Goal: Navigation & Orientation: Find specific page/section

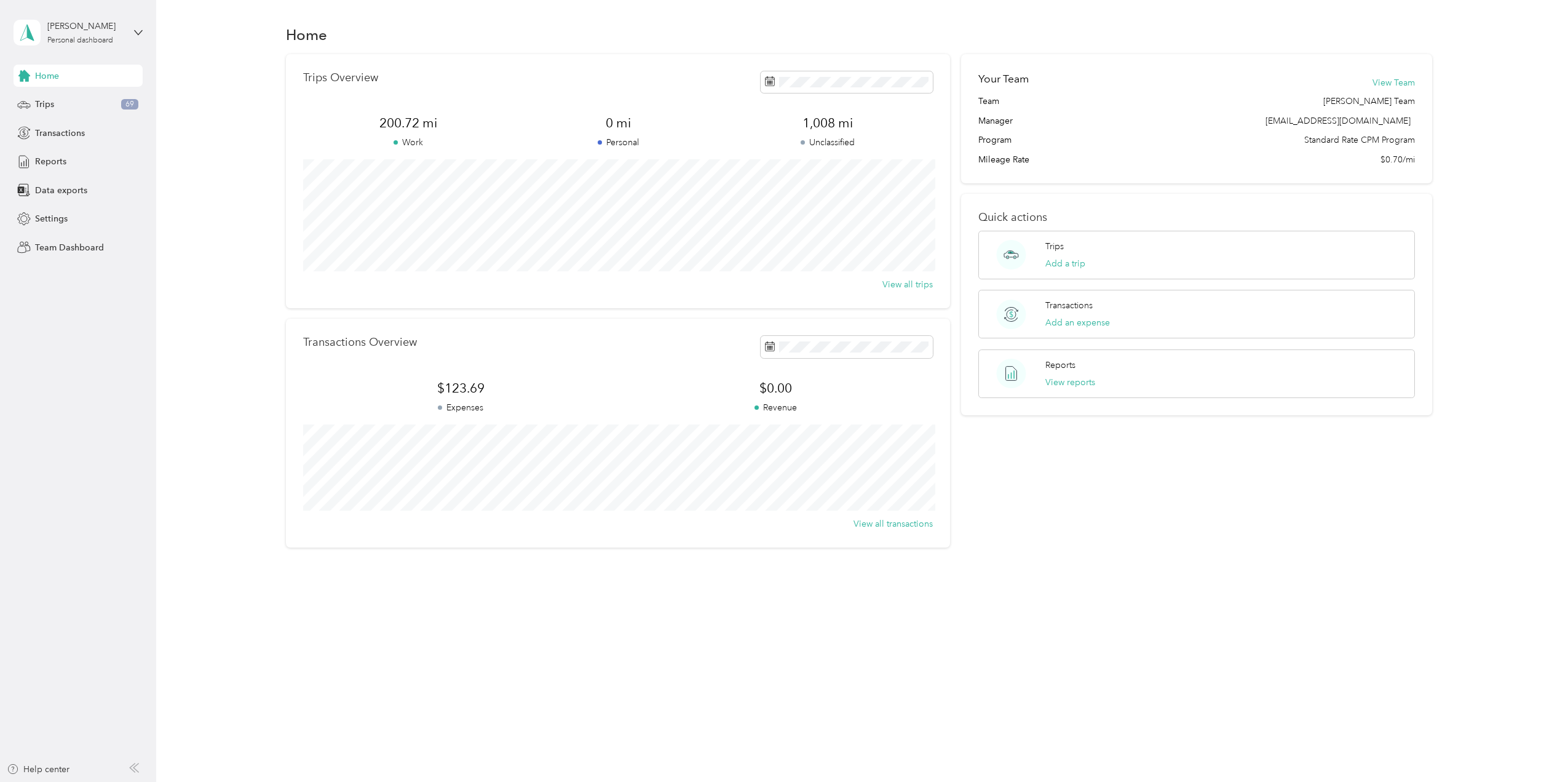
click at [71, 45] on div "[PERSON_NAME] Personal dashboard" at bounding box center [69, 33] width 111 height 26
click at [56, 107] on div "Team dashboard" at bounding box center [142, 101] width 241 height 22
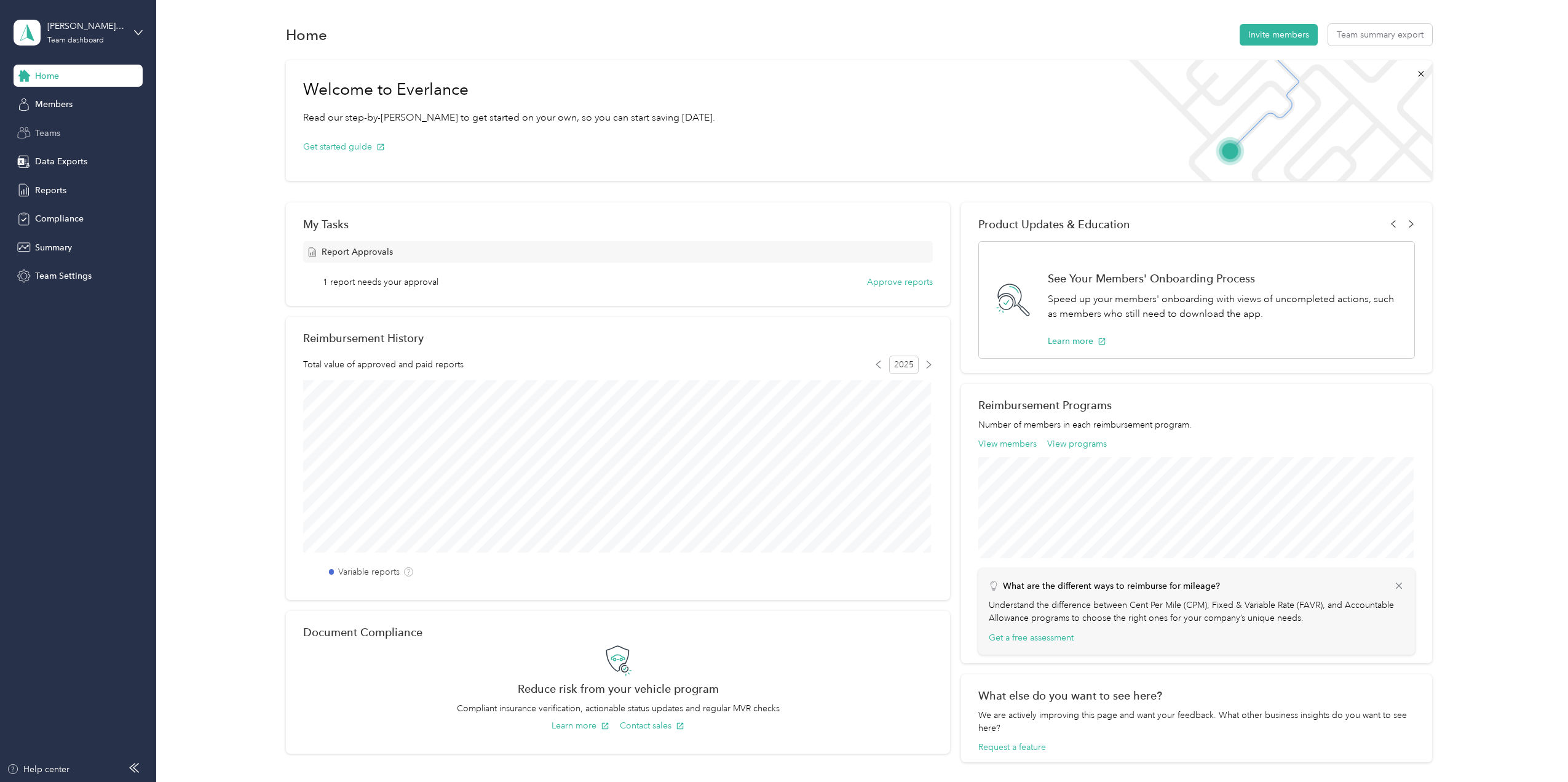
click at [64, 132] on div "Teams" at bounding box center [78, 133] width 130 height 22
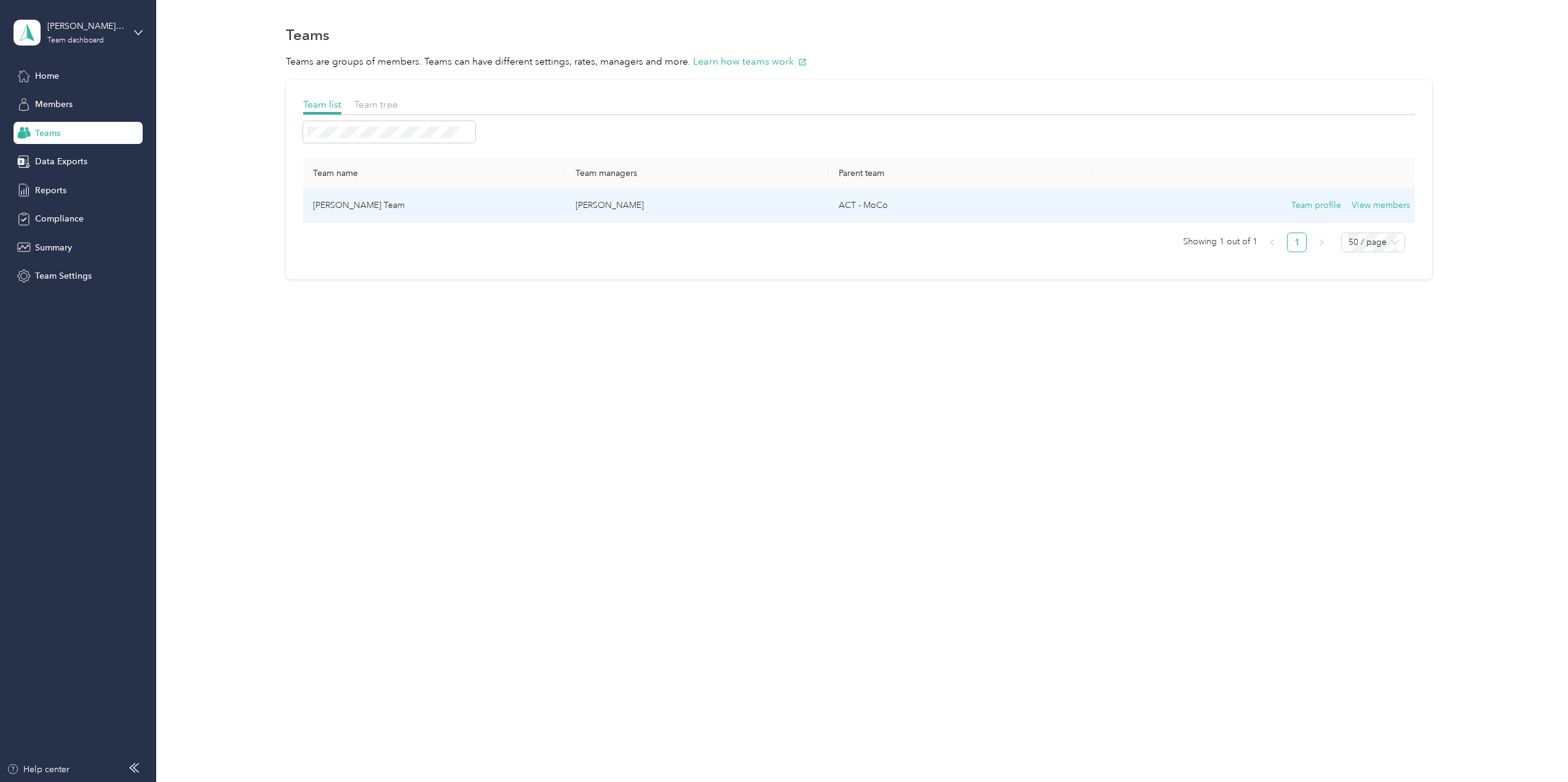
click at [326, 202] on td "[PERSON_NAME] Team" at bounding box center [434, 206] width 262 height 34
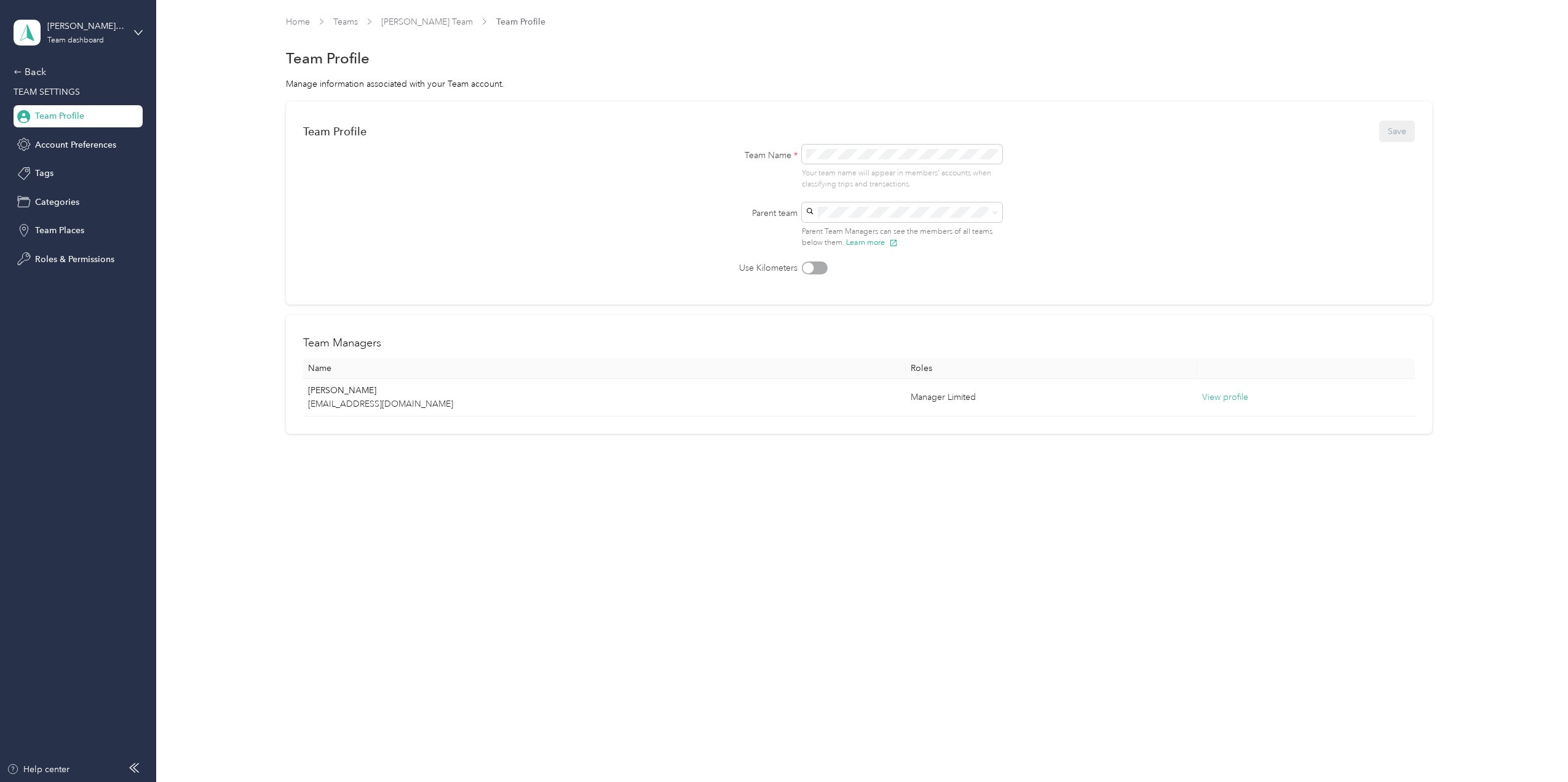
click at [39, 89] on span "TEAM SETTINGS" at bounding box center [46, 92] width 66 height 11
click at [70, 120] on span "Team Profile" at bounding box center [59, 116] width 49 height 13
click at [344, 19] on link "Teams" at bounding box center [345, 22] width 25 height 11
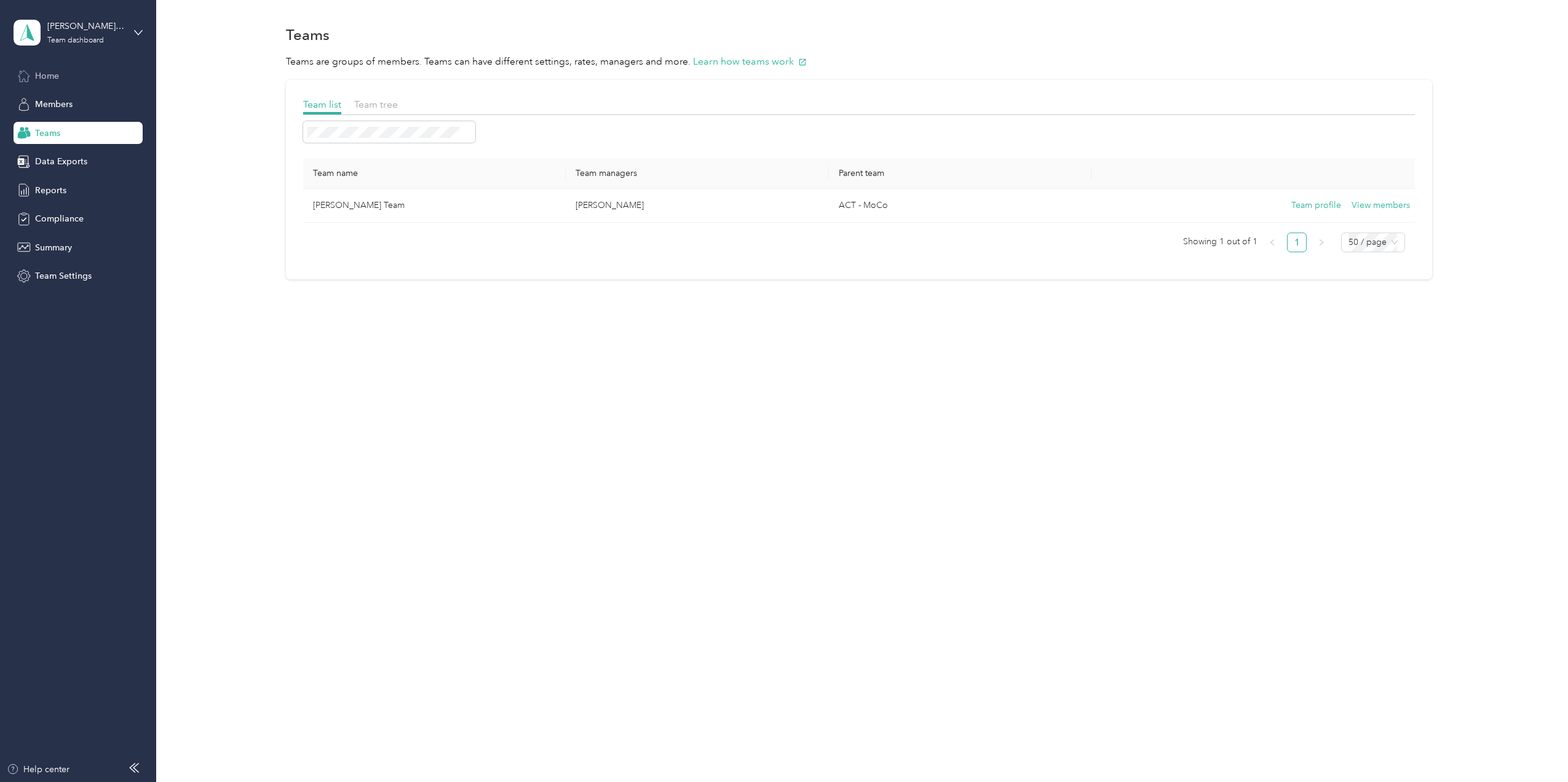
click at [59, 72] on div "Home" at bounding box center [78, 75] width 130 height 22
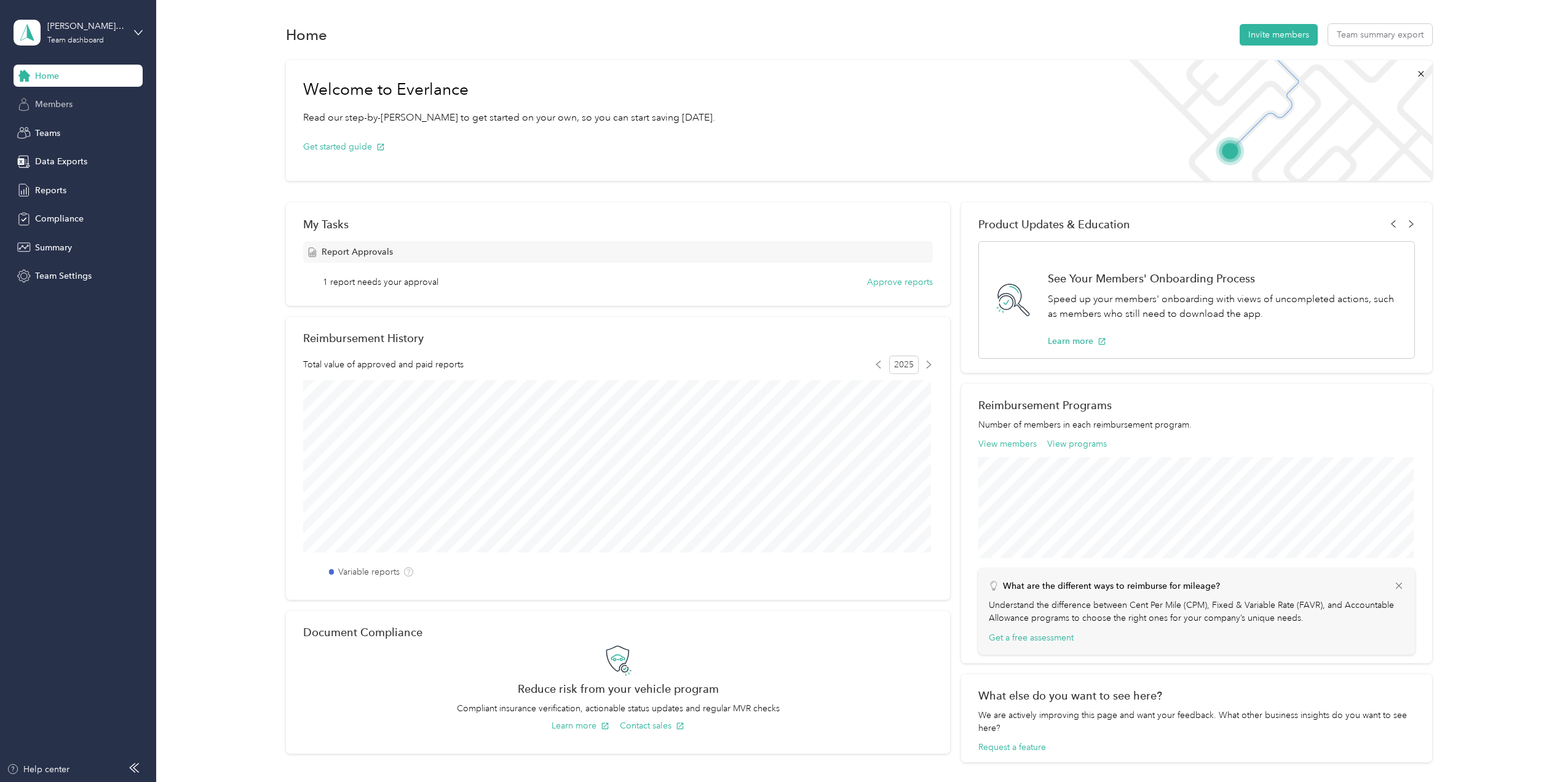
drag, startPoint x: 64, startPoint y: 101, endPoint x: 142, endPoint y: 101, distance: 78.0
click at [66, 101] on span "Members" at bounding box center [53, 104] width 38 height 13
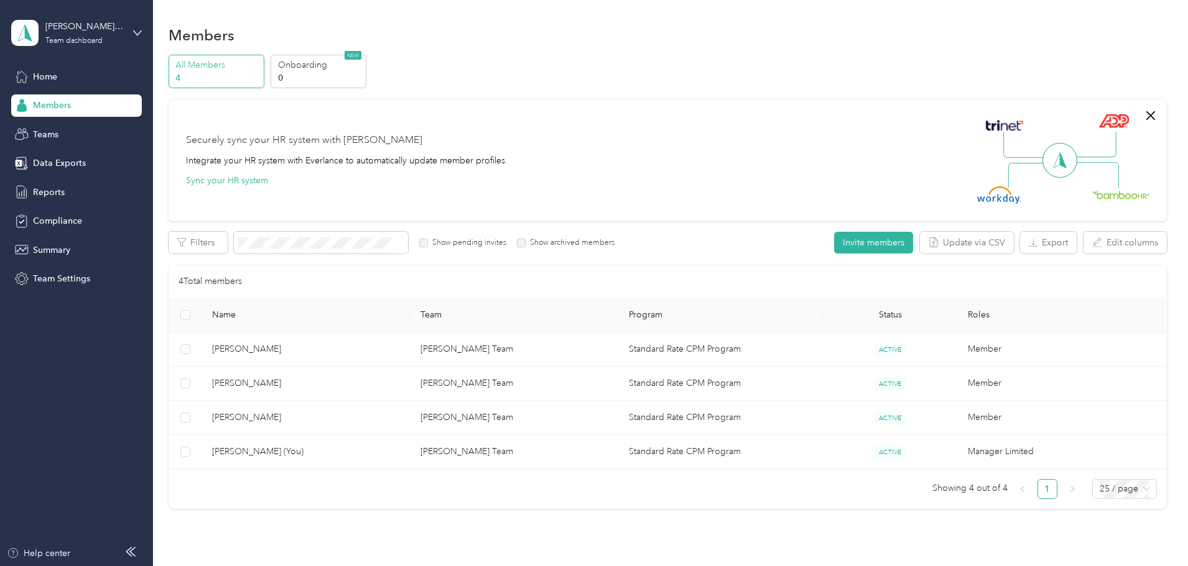
click at [758, 74] on div "All Members 4 Onboarding 0 NEW" at bounding box center [667, 72] width 998 height 34
click at [50, 85] on div "Home" at bounding box center [76, 76] width 131 height 22
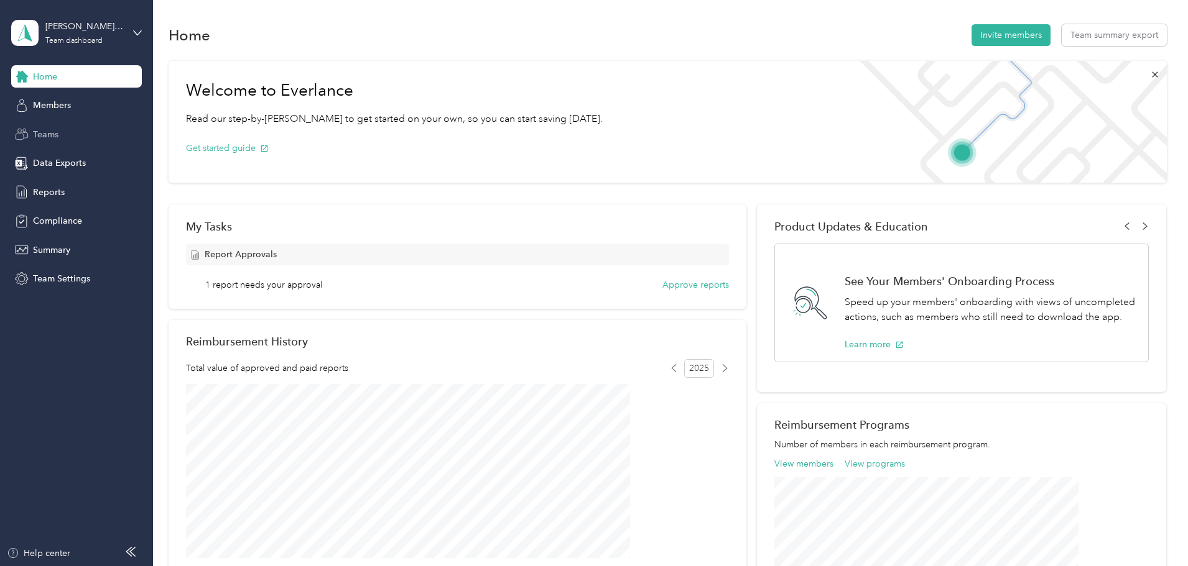
click at [58, 135] on span "Teams" at bounding box center [45, 134] width 25 height 13
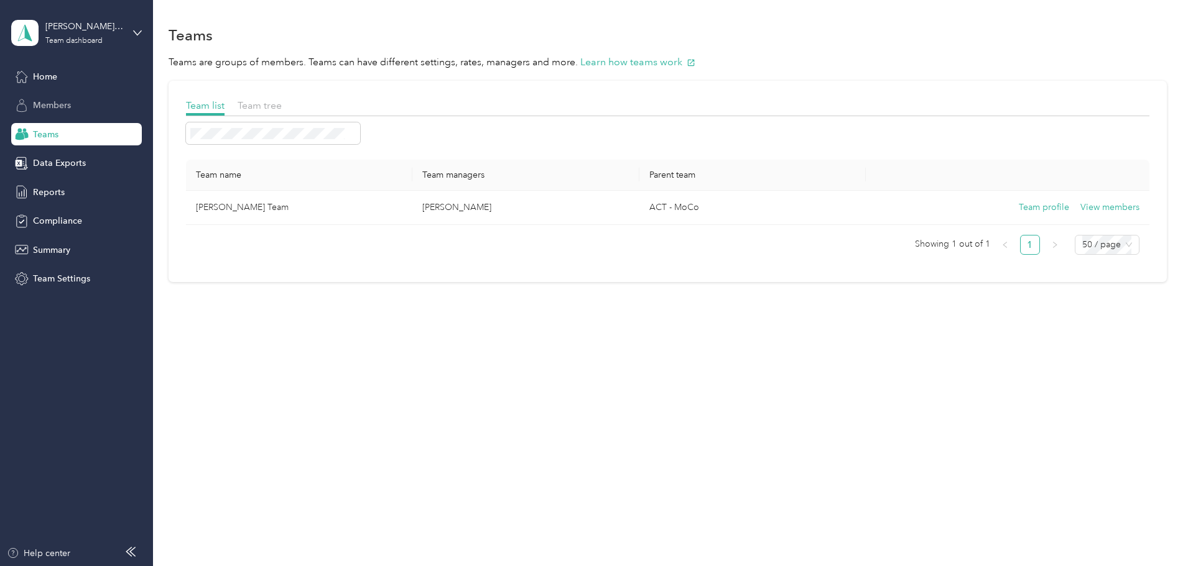
click at [27, 96] on div "Members" at bounding box center [76, 106] width 131 height 22
